Goal: Task Accomplishment & Management: Complete application form

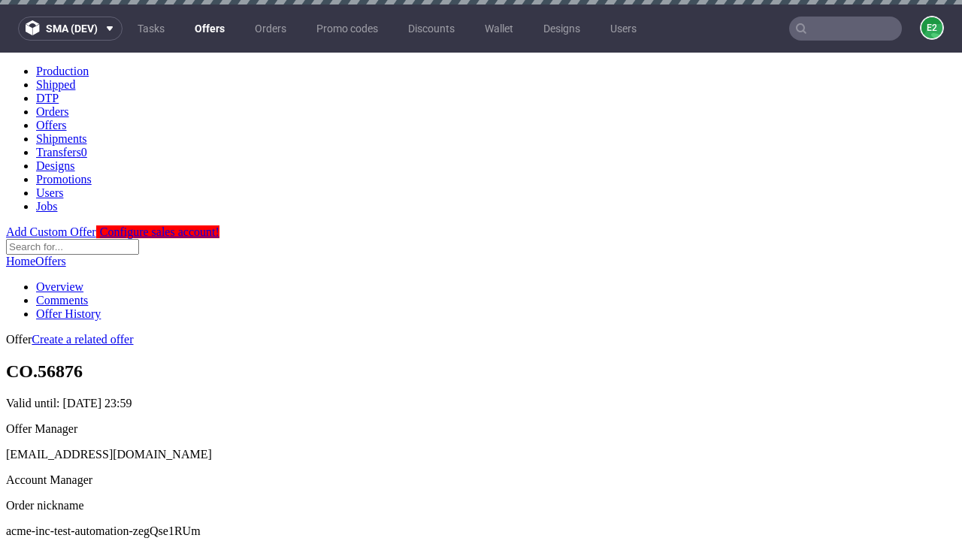
scroll to position [5, 0]
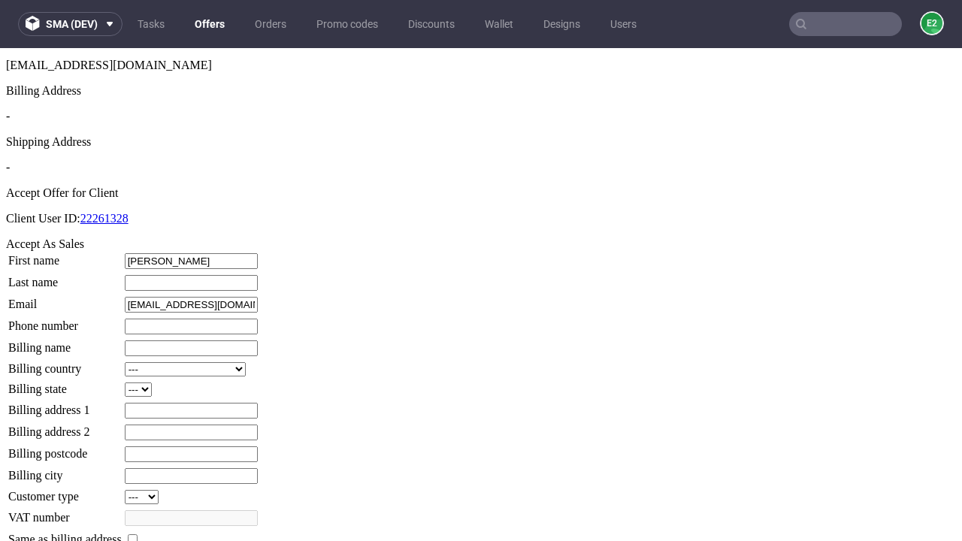
type input "[PERSON_NAME]"
type input "1509813888"
type input "Rosie42"
select select "13"
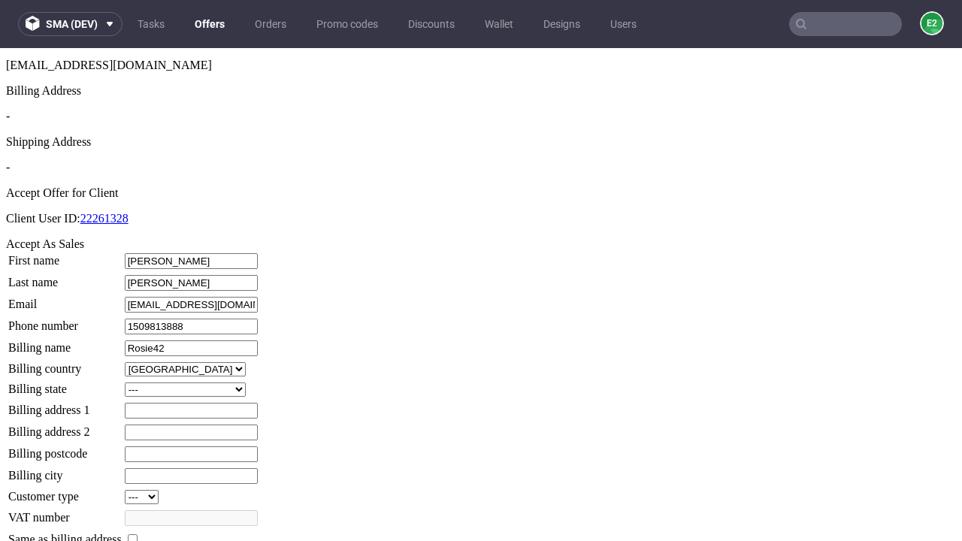
select select "132"
type input "Rosie42"
type input "793 [PERSON_NAME]"
type input "FM5 2XV"
type input "Ankunding-on-[PERSON_NAME]"
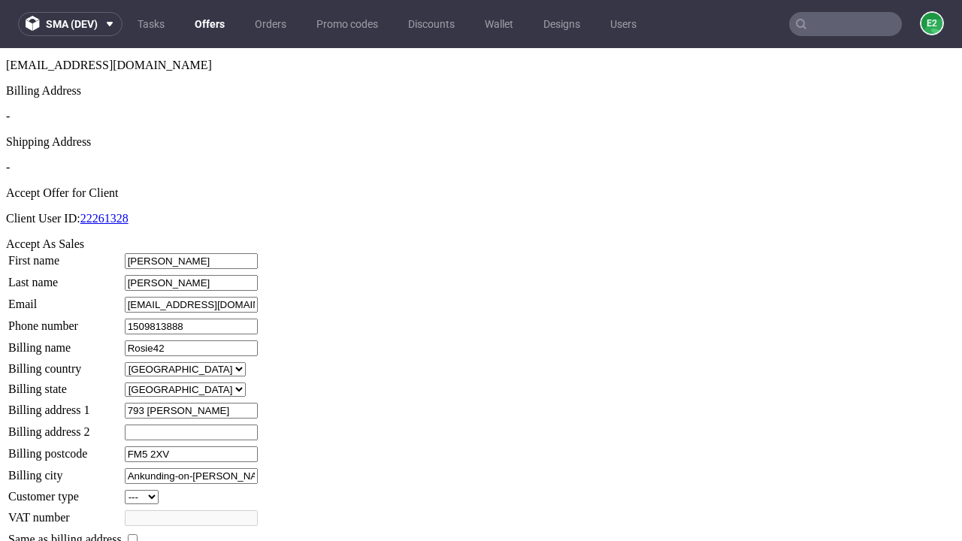
click at [138, 534] on input "checkbox" at bounding box center [133, 539] width 10 height 10
checkbox input "true"
type input "Rosie42"
select select "13"
type input "793 [PERSON_NAME]"
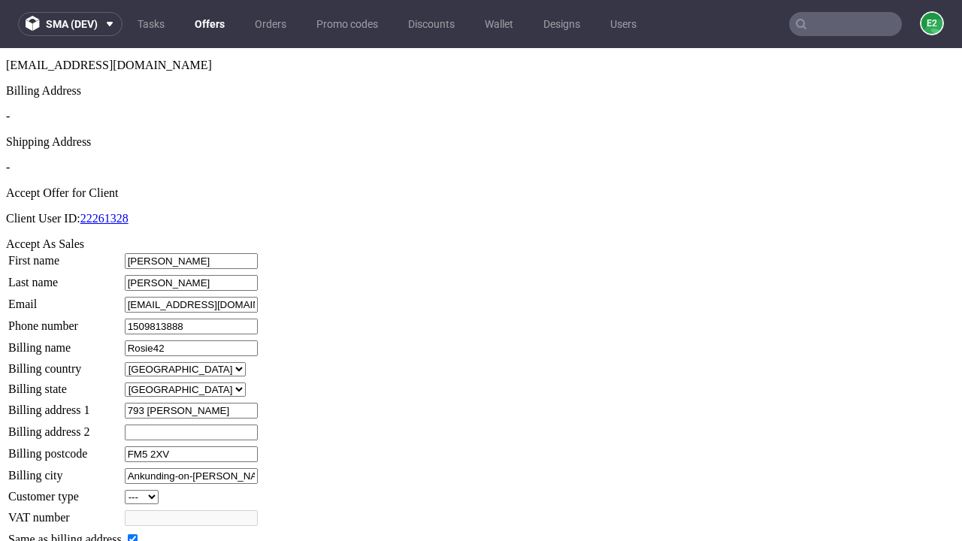
type input "FM5 2XV"
type input "Ankunding-on-[PERSON_NAME]"
select select "132"
